Goal: Navigation & Orientation: Find specific page/section

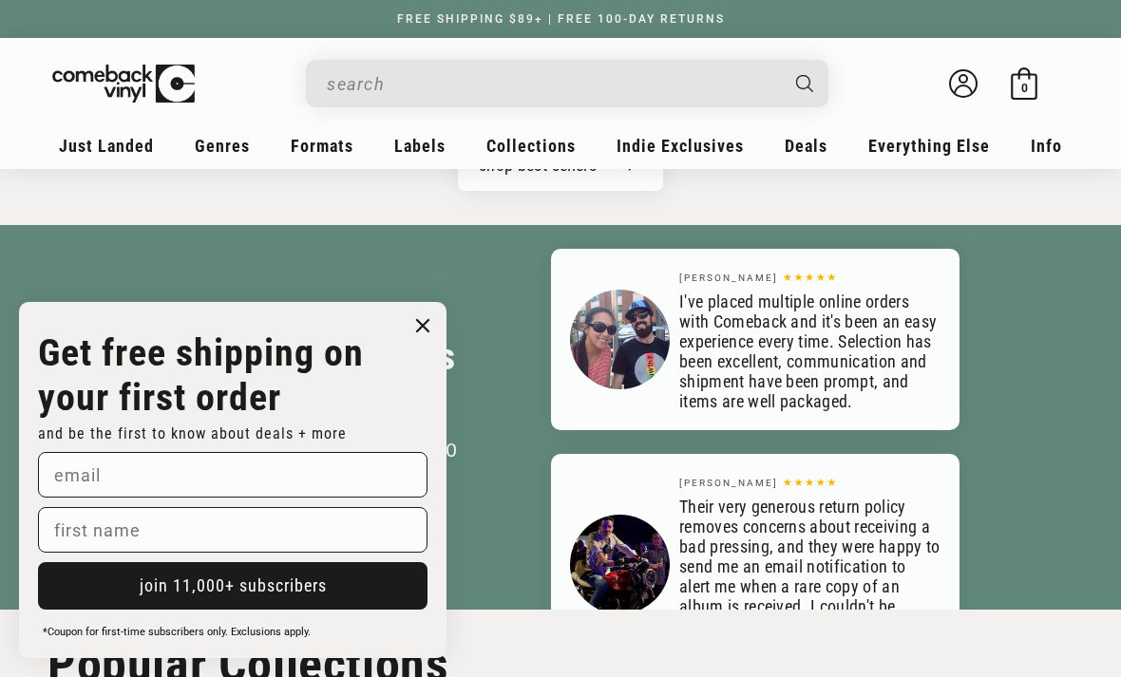
click at [429, 328] on circle "Close dialog" at bounding box center [423, 326] width 28 height 28
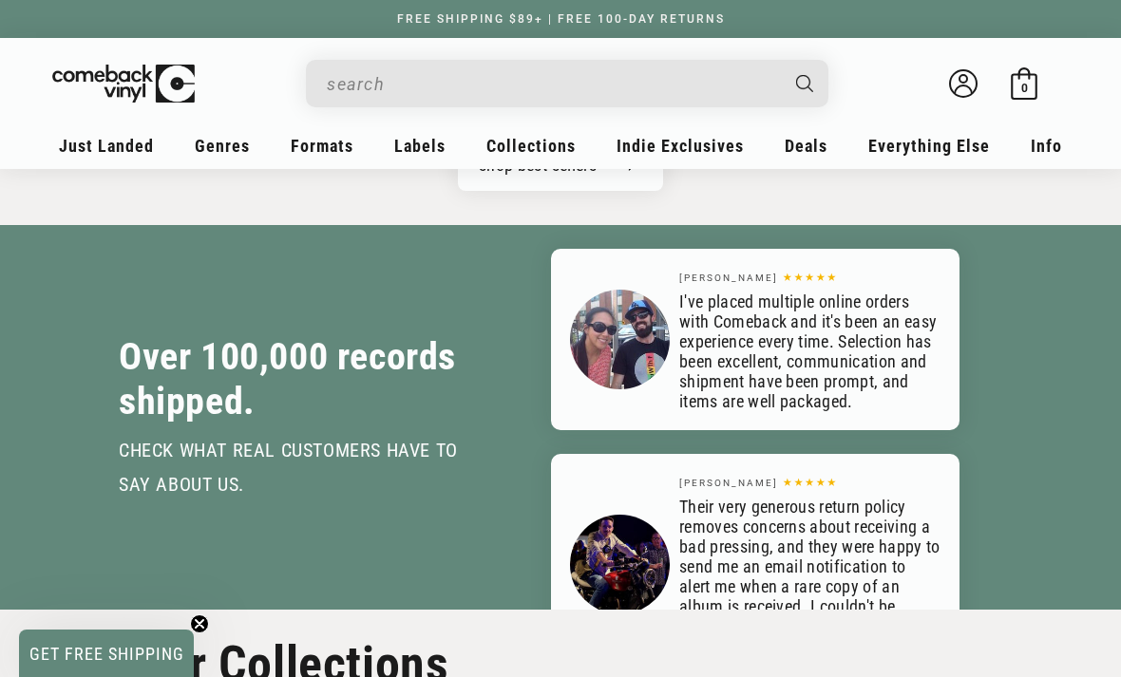
click at [459, 74] on input "When autocomplete results are available use up and down arrows to review and en…" at bounding box center [552, 84] width 450 height 39
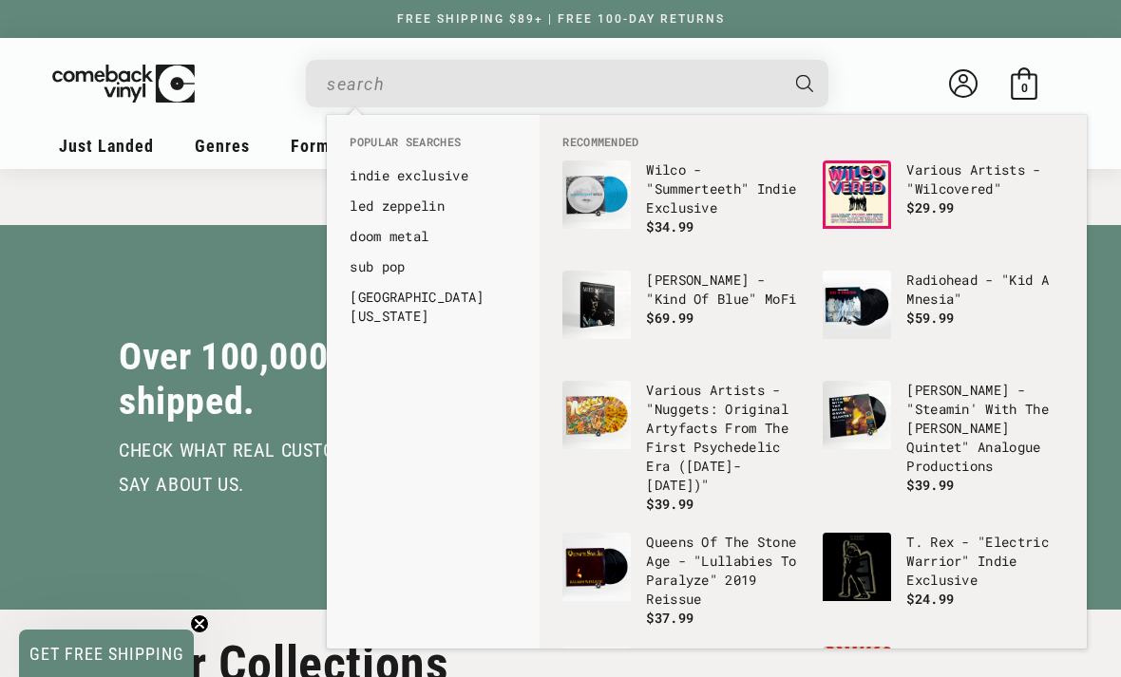
scroll to position [2403, 0]
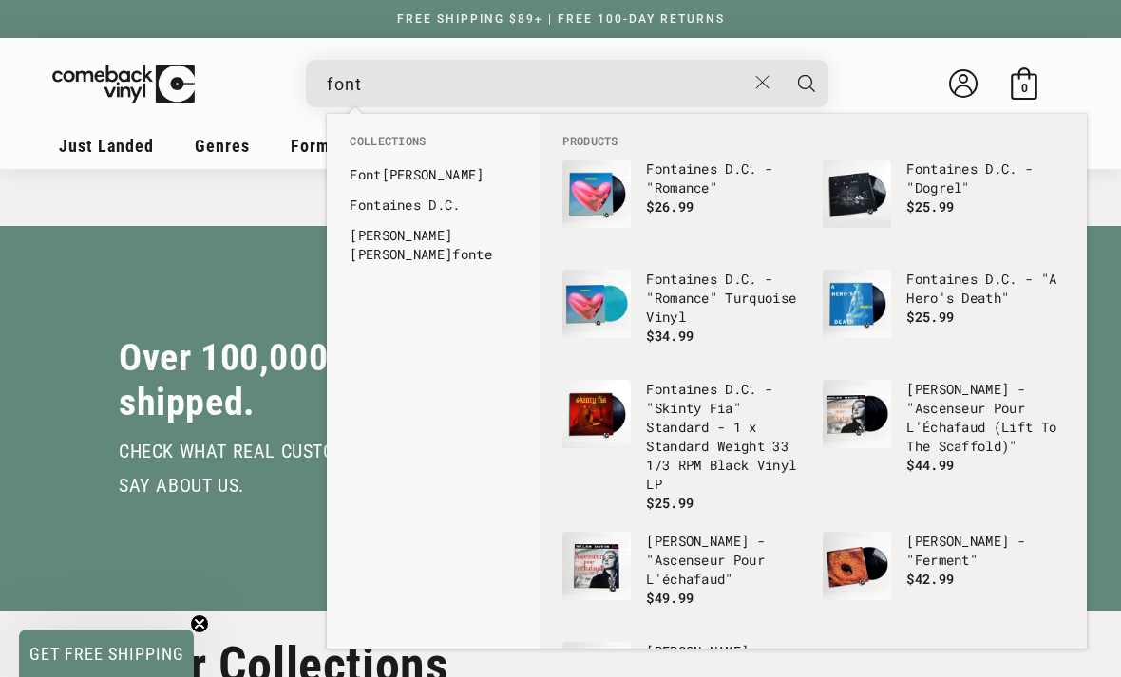
type input "font"
click at [440, 209] on link "Font aines D.C." at bounding box center [432, 205] width 167 height 19
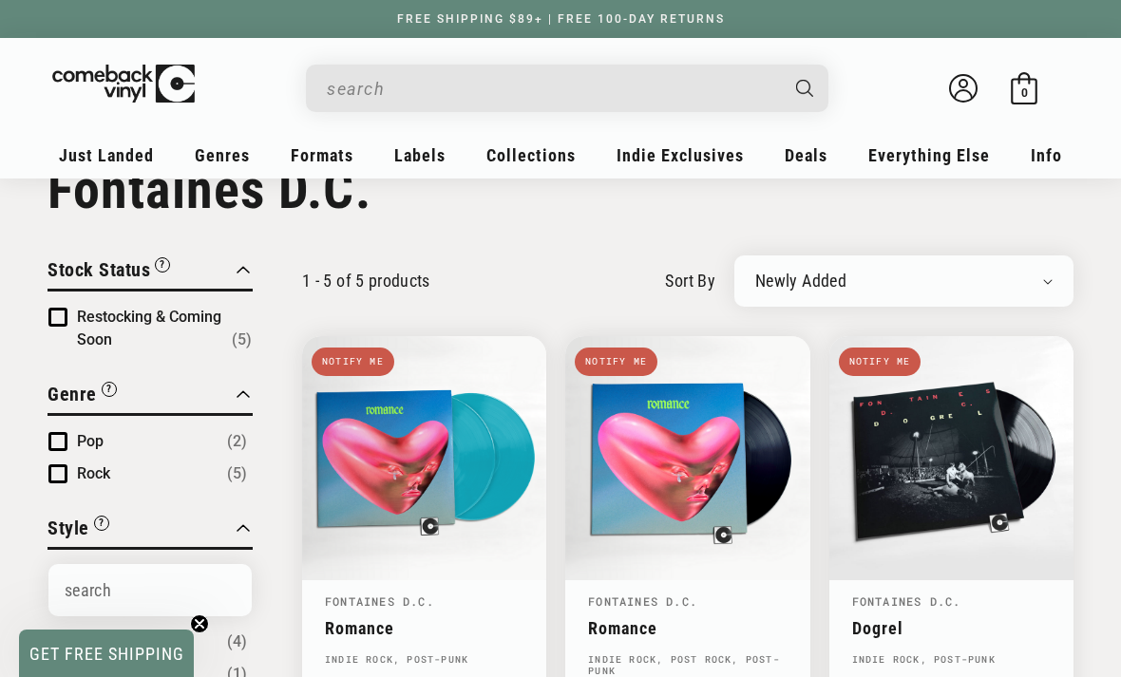
scroll to position [58, 0]
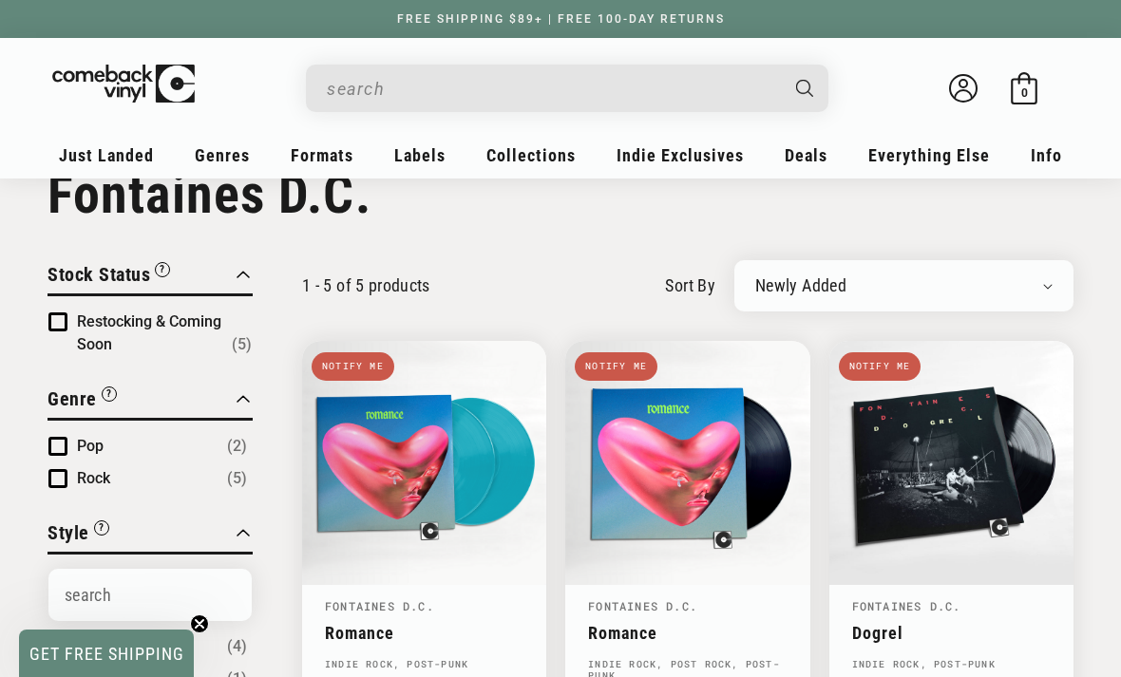
click at [374, 79] on input "When autocomplete results are available use up and down arrows to review and en…" at bounding box center [552, 88] width 450 height 39
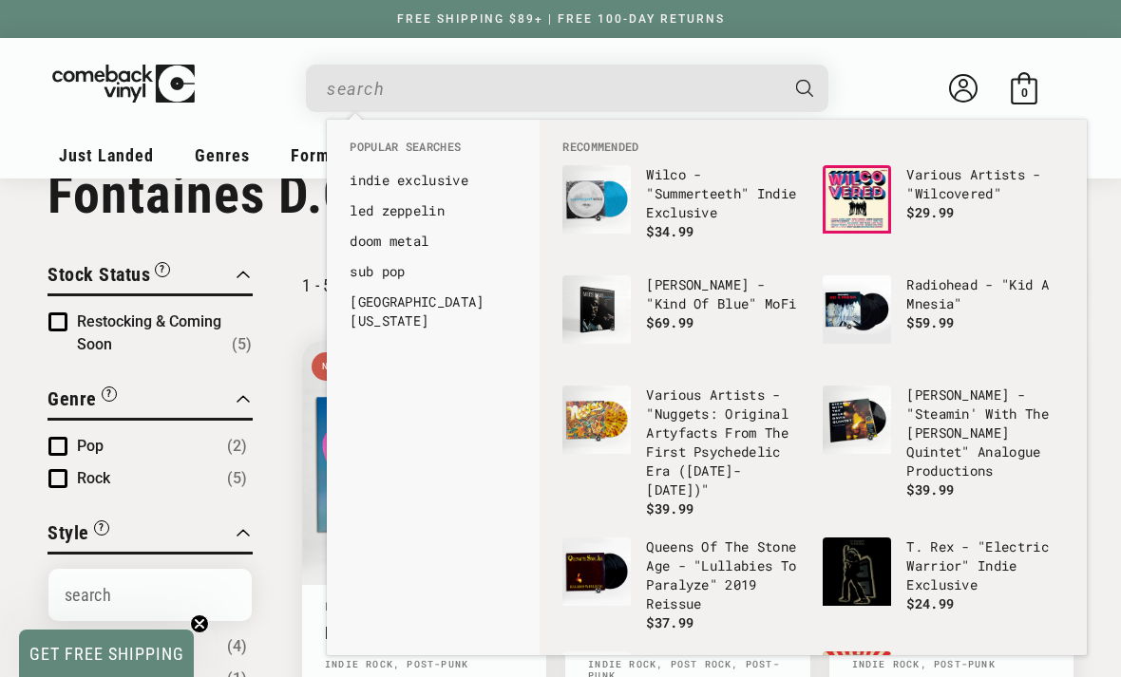
scroll to position [57, 0]
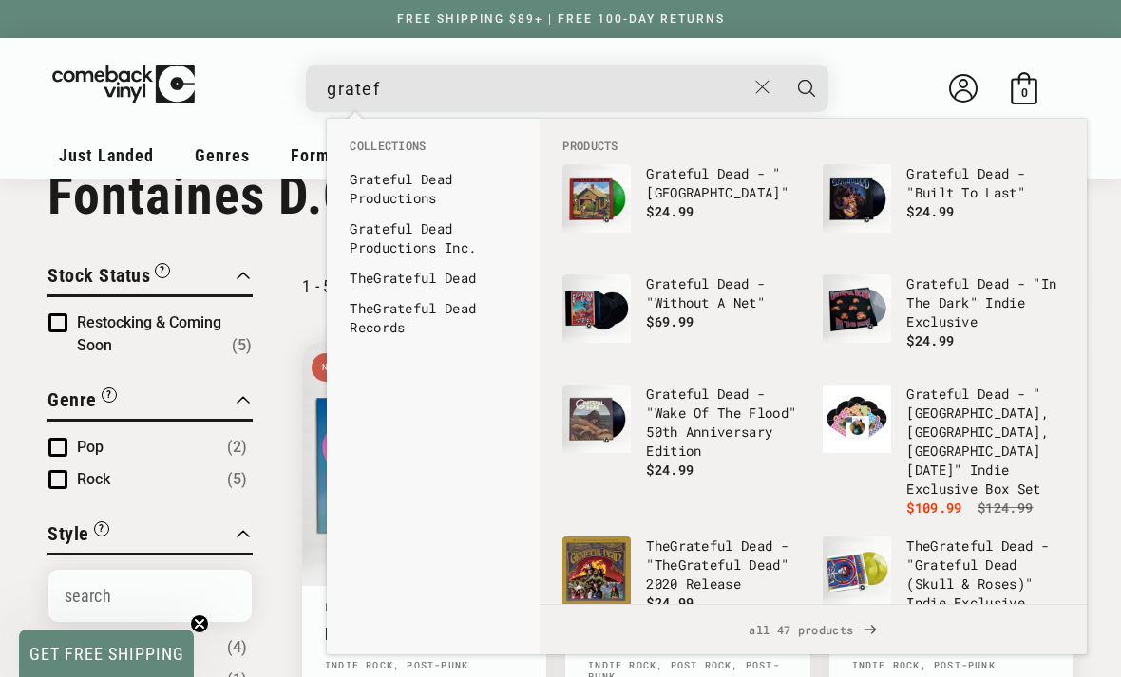
type input "gratef"
click at [439, 283] on link "The Gratef ul Dead" at bounding box center [432, 278] width 167 height 19
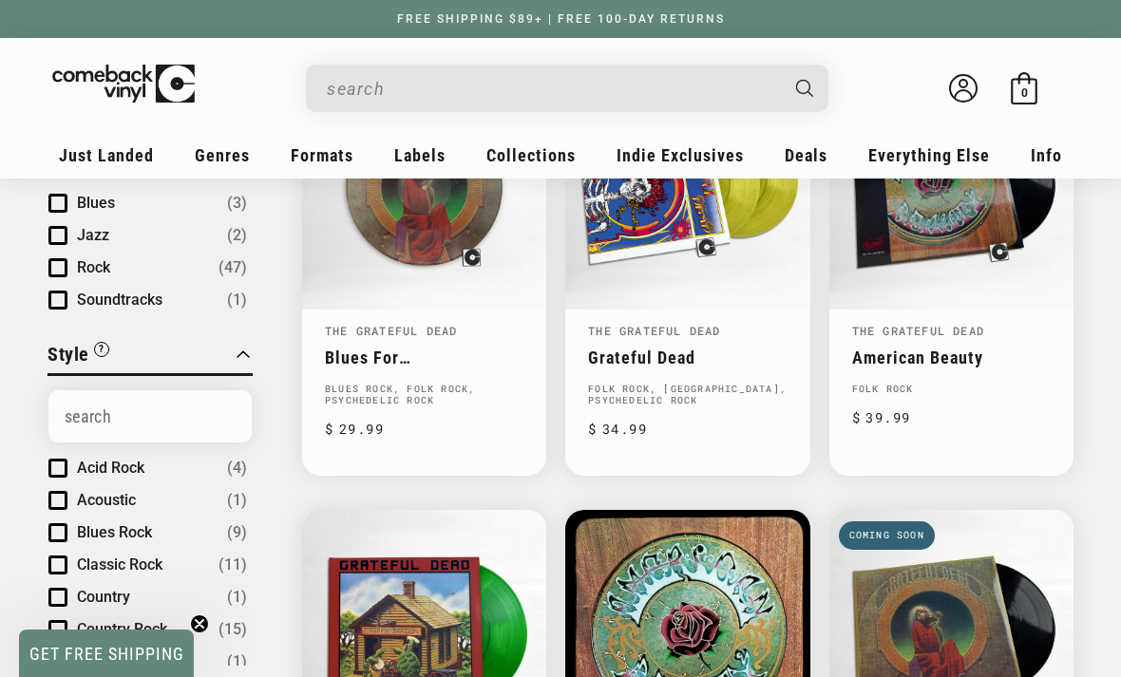
scroll to position [331, 0]
